Goal: Communication & Community: Answer question/provide support

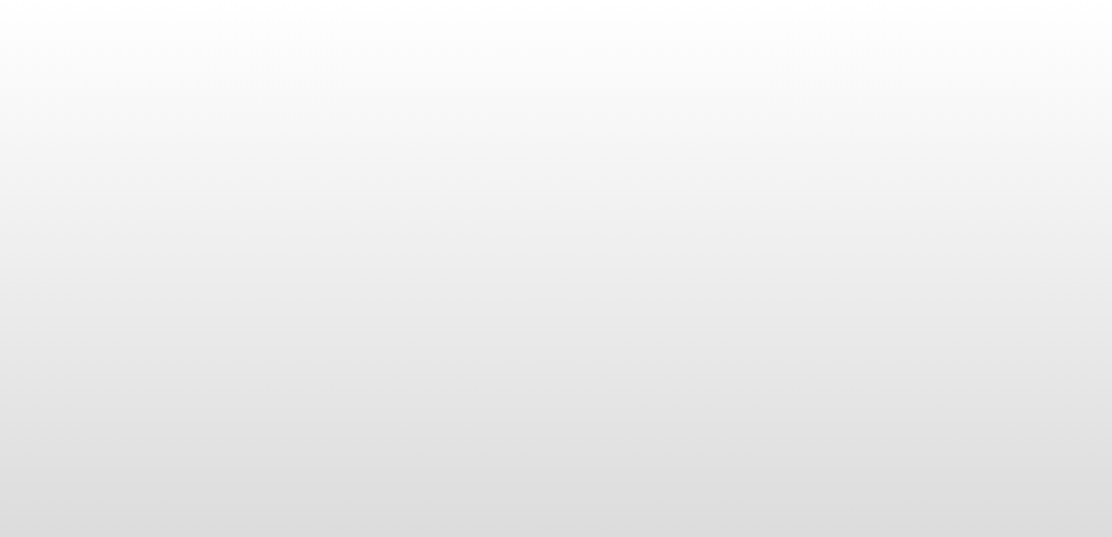
click at [1034, 311] on body at bounding box center [556, 268] width 1112 height 537
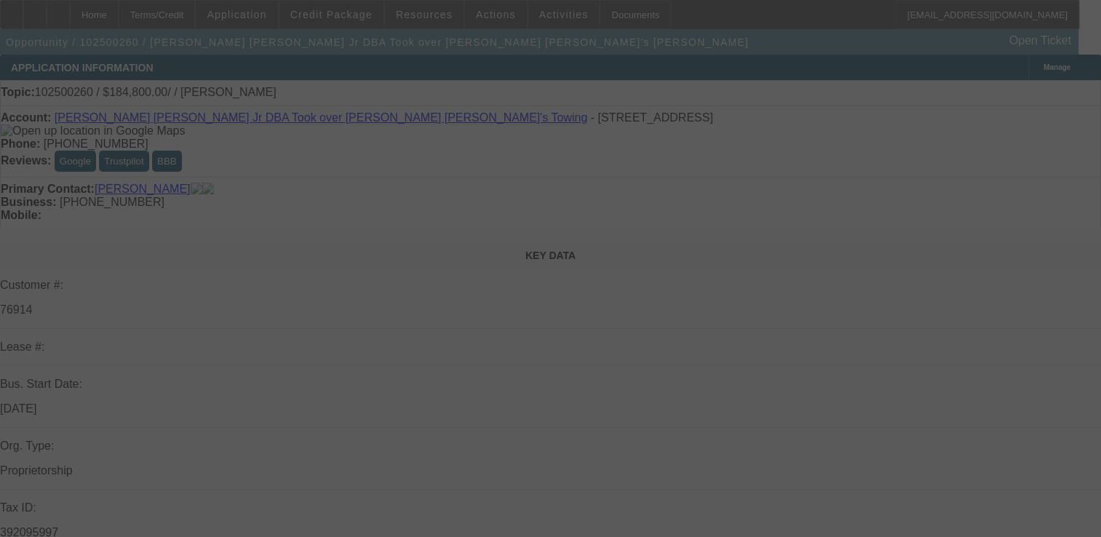
click at [989, 215] on div at bounding box center [550, 268] width 1101 height 537
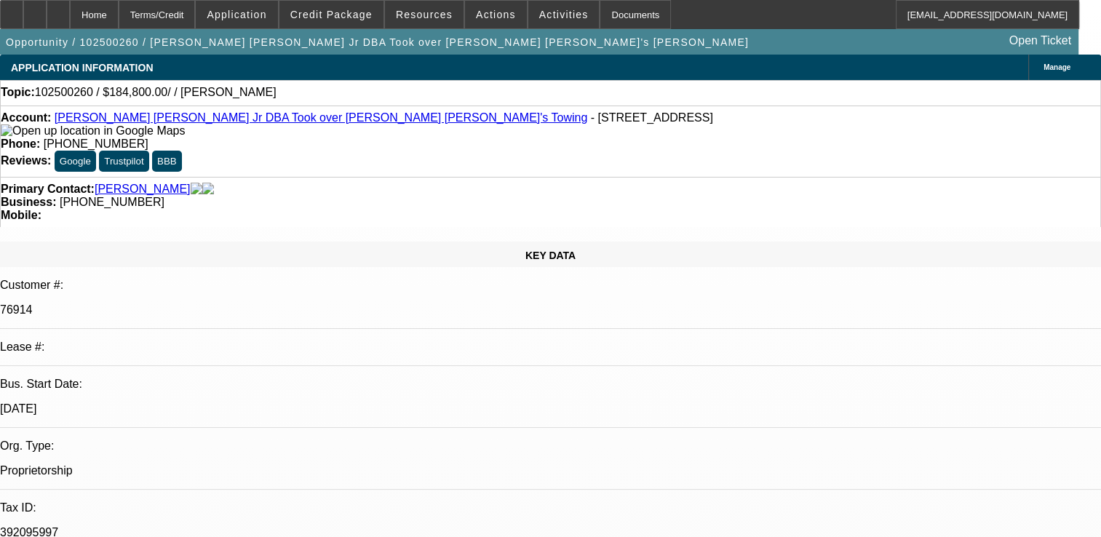
select select "0"
select select "2"
select select "0.1"
select select "1"
select select "2"
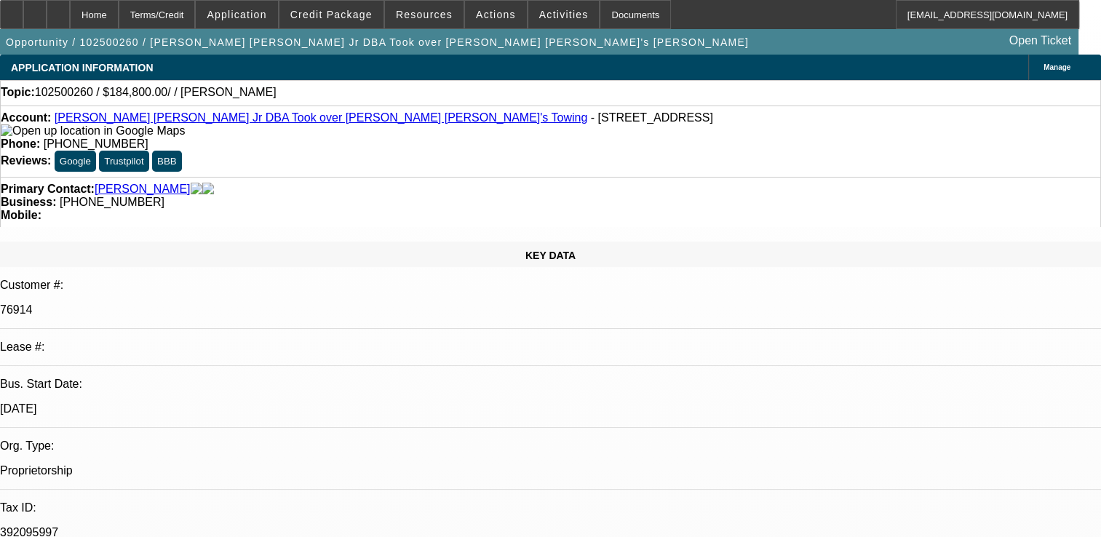
select select "4"
radio input "true"
type textarea "EARLY PAID OFF , 10 PMT WERE MADE , 1 LATE PAYMENT, CANT MAKE ANY OPINION AS ON…"
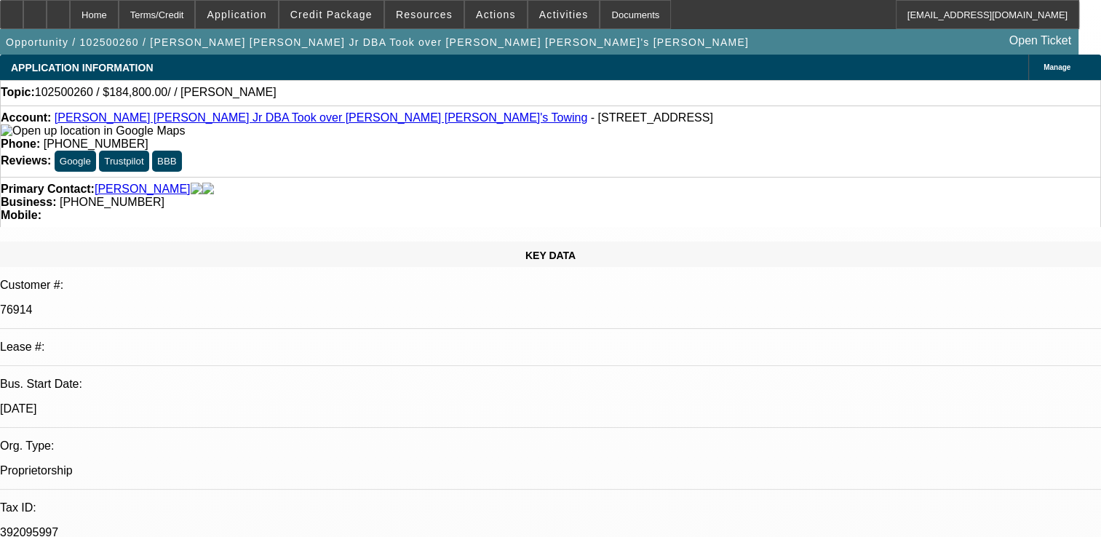
radio input "true"
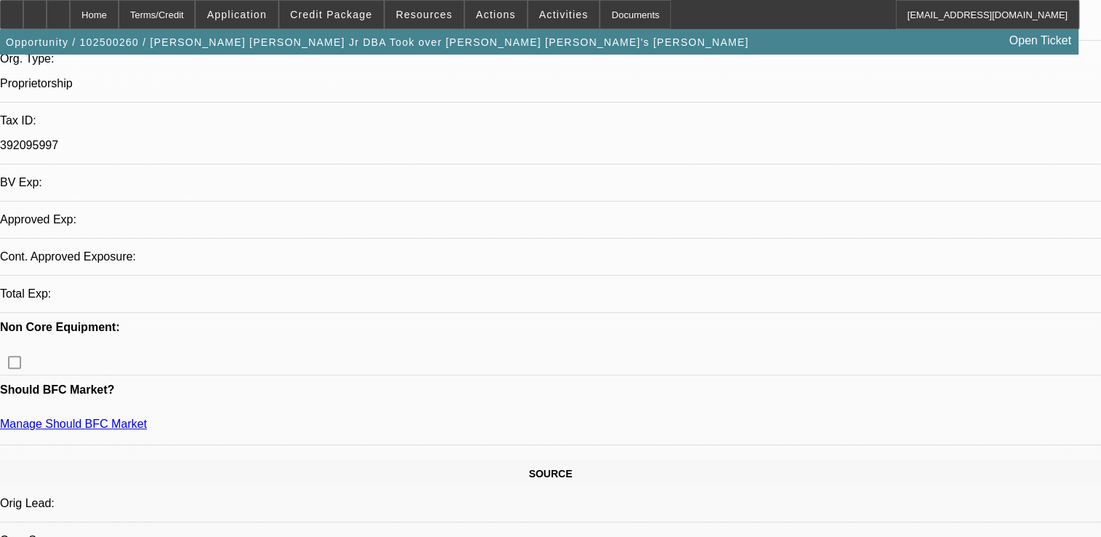
select select "0"
select select "2"
select select "0.1"
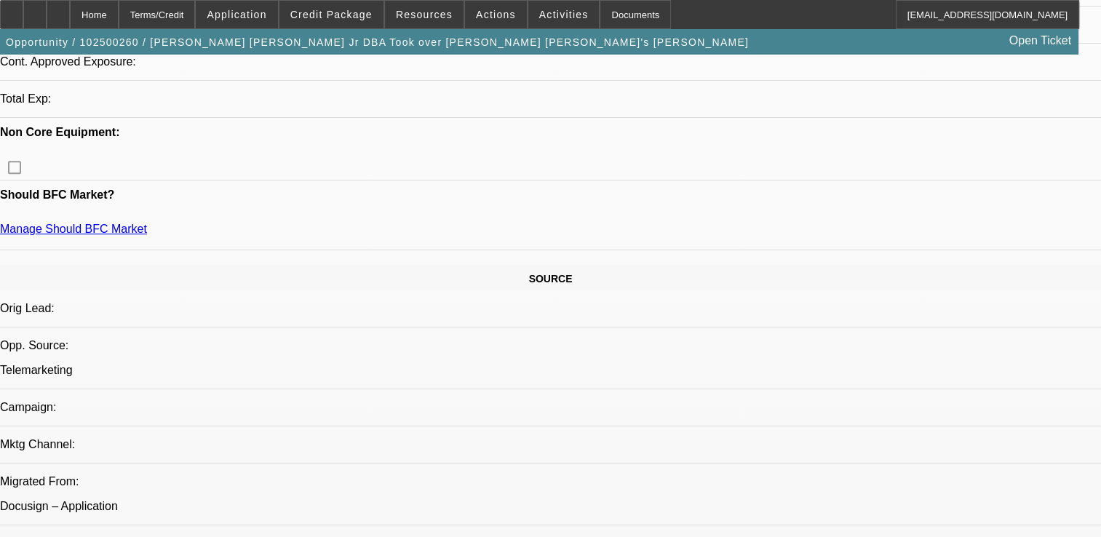
select select "1"
select select "2"
select select "4"
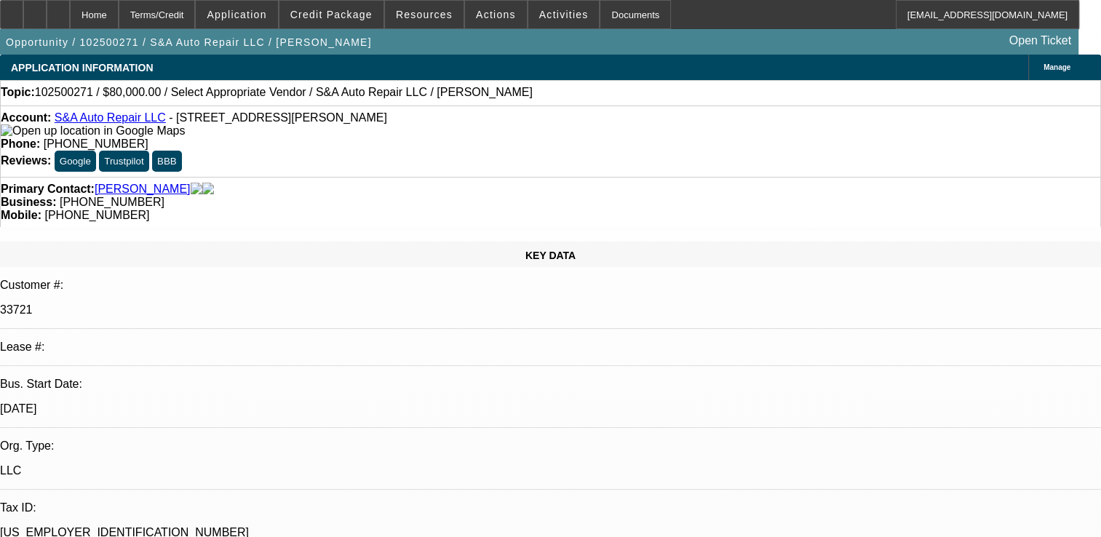
select select "0"
select select "2"
select select "0.1"
select select "1"
select select "2"
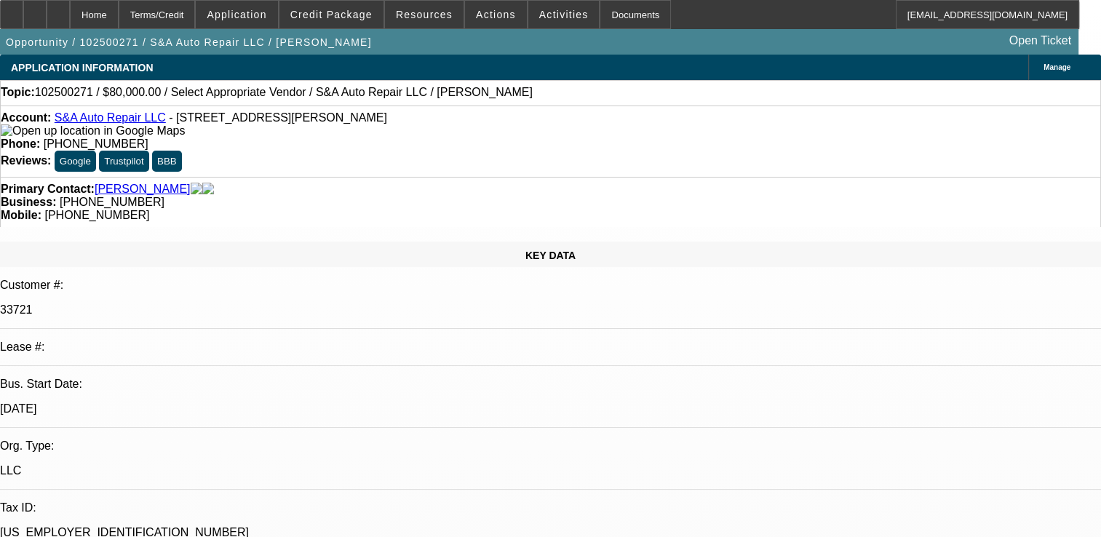
select select "4"
drag, startPoint x: 994, startPoint y: 216, endPoint x: 984, endPoint y: 228, distance: 16.0
radio input "true"
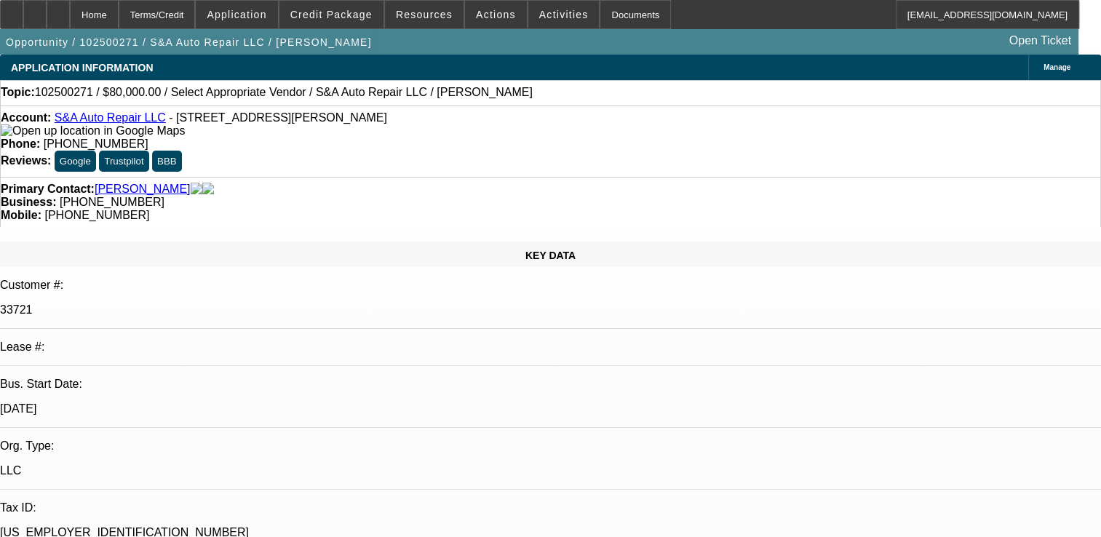
type textarea "NEW DEAL, ONLY 5 PMTS MADE SO FAR , ON TIME, NO COLLECTION EFFORTS, GPS WORKS F…"
radio input "true"
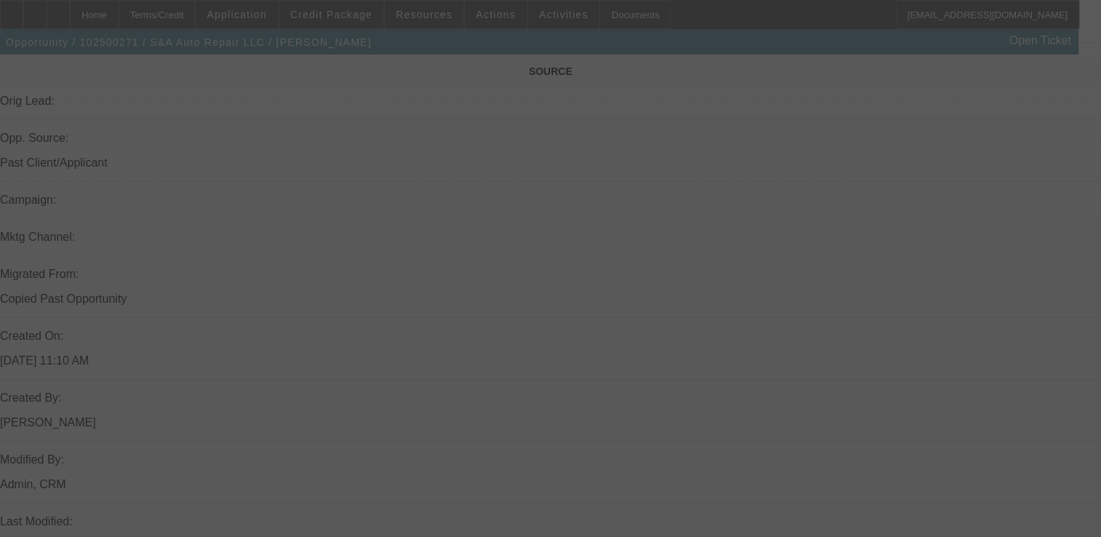
scroll to position [792, 0]
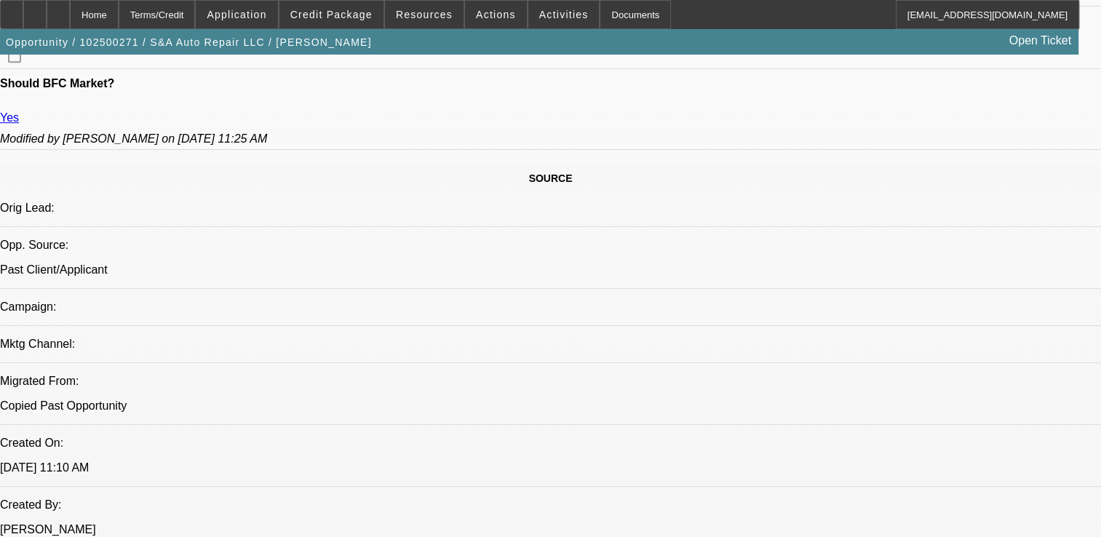
select select "0"
select select "2"
select select "0.1"
select select "1"
select select "2"
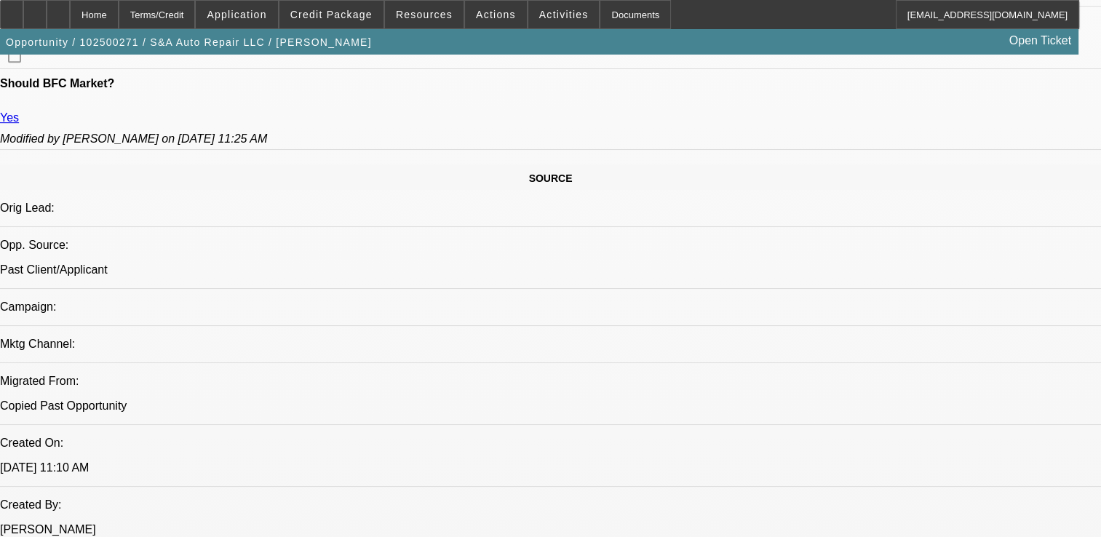
select select "4"
